Goal: Task Accomplishment & Management: Manage account settings

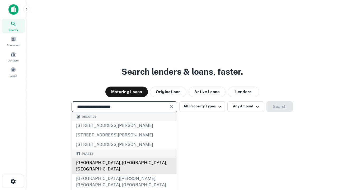
click at [124, 174] on div "Santa Monica, CA, USA" at bounding box center [124, 166] width 105 height 16
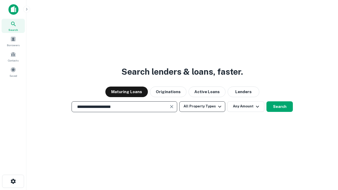
type input "**********"
click at [202, 106] on button "All Property Types" at bounding box center [202, 106] width 46 height 11
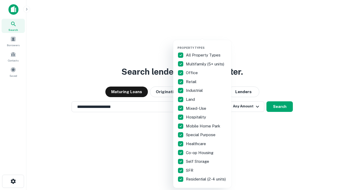
click at [206, 44] on button "button" at bounding box center [206, 44] width 58 height 0
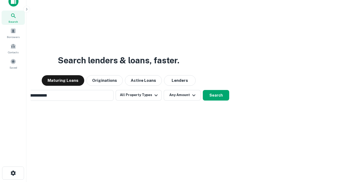
scroll to position [8, 0]
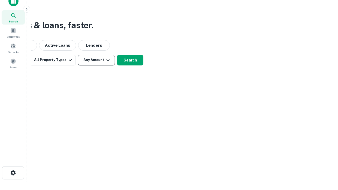
click at [96, 60] on button "Any Amount" at bounding box center [96, 60] width 37 height 11
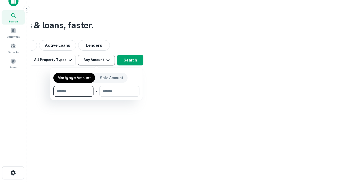
type input "*******"
click at [96, 97] on button "button" at bounding box center [96, 97] width 86 height 0
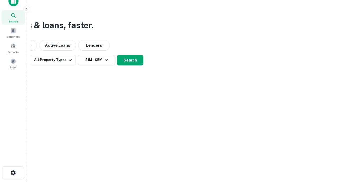
scroll to position [8, 0]
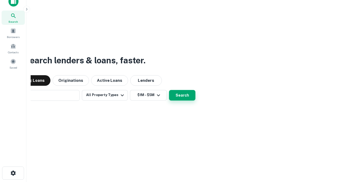
click at [169, 90] on button "Search" at bounding box center [182, 95] width 26 height 11
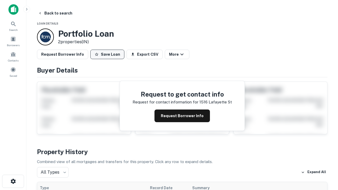
click at [107, 54] on button "Save Loan" at bounding box center [107, 55] width 34 height 10
click at [109, 54] on button "Loan Saved" at bounding box center [108, 55] width 36 height 10
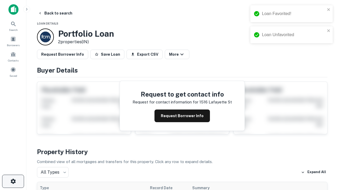
click at [13, 181] on icon "button" at bounding box center [13, 181] width 6 height 6
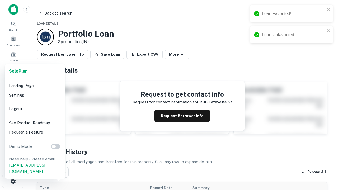
click at [35, 109] on li "Logout" at bounding box center [35, 109] width 56 height 10
